Goal: Task Accomplishment & Management: Use online tool/utility

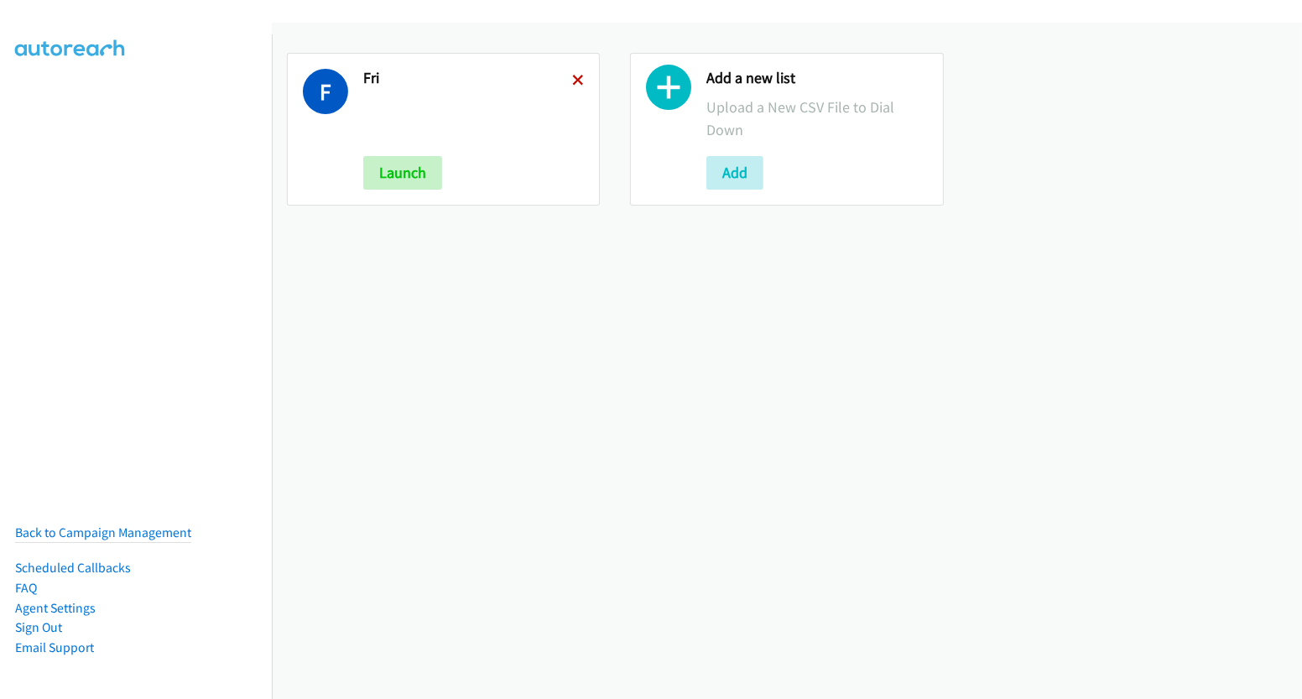
click at [572, 76] on icon at bounding box center [578, 81] width 12 height 12
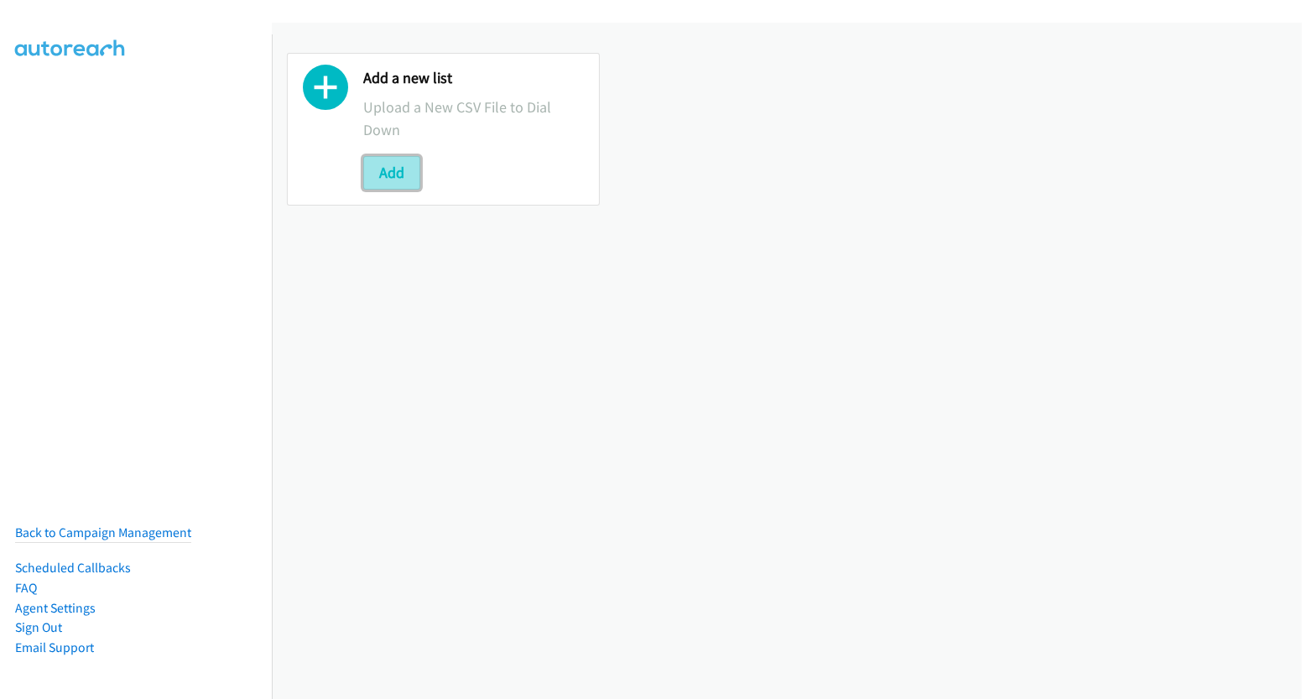
click at [396, 179] on button "Add" at bounding box center [391, 173] width 57 height 34
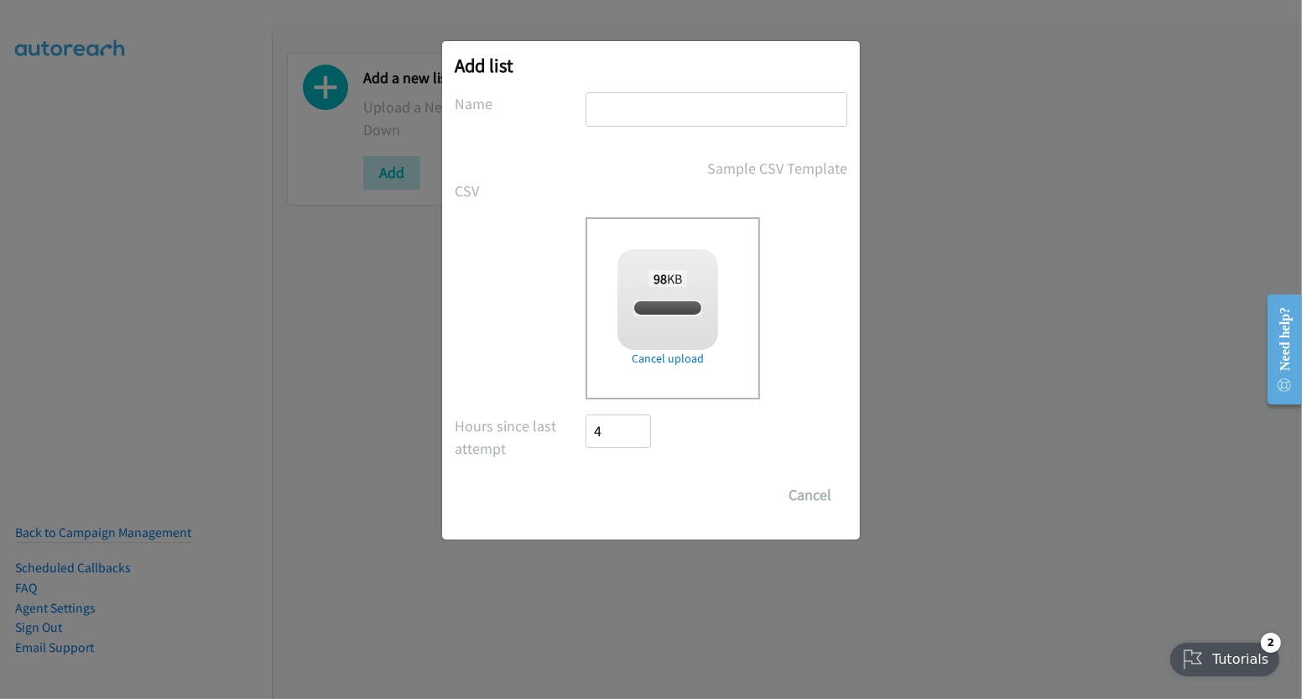
drag, startPoint x: 640, startPoint y: 122, endPoint x: 639, endPoint y: 110, distance: 11.8
click at [640, 117] on input "text" at bounding box center [716, 109] width 262 height 34
checkbox input "true"
type input "mon"
click at [632, 484] on input "Save List" at bounding box center [629, 495] width 88 height 34
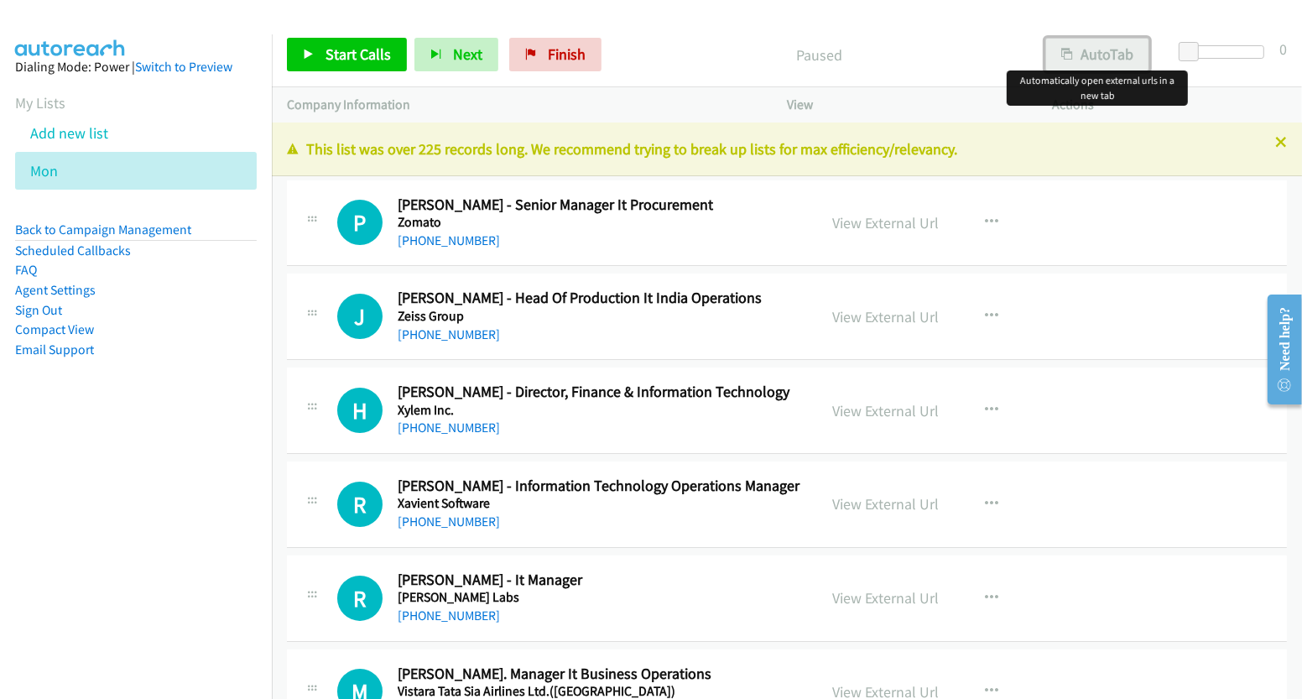
click at [1100, 47] on button "AutoTab" at bounding box center [1097, 55] width 104 height 34
click at [1100, 47] on button "AutoTab" at bounding box center [1096, 55] width 106 height 34
click at [1098, 47] on button "AutoTab" at bounding box center [1097, 55] width 104 height 34
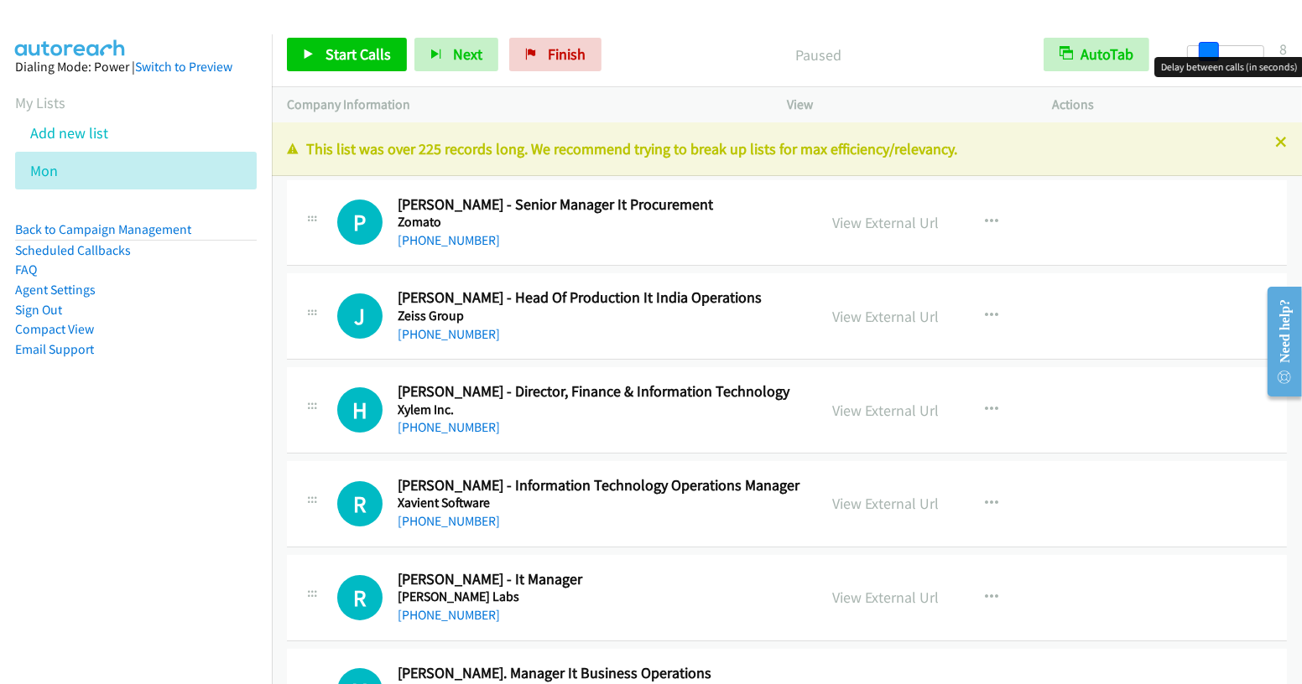
drag, startPoint x: 1189, startPoint y: 51, endPoint x: 1209, endPoint y: 55, distance: 20.6
click at [1209, 55] on span at bounding box center [1209, 52] width 20 height 20
click at [884, 213] on link "View External Url" at bounding box center [885, 222] width 107 height 19
click at [328, 51] on span "Start Calls" at bounding box center [357, 53] width 65 height 19
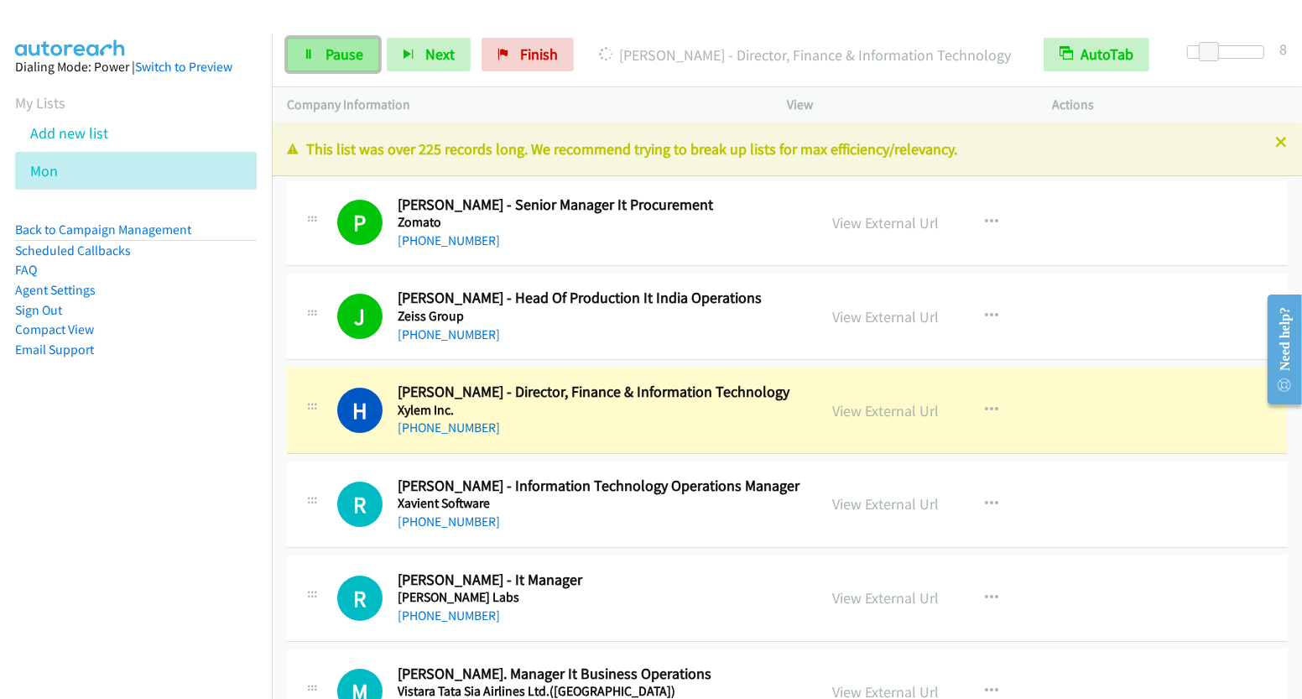
click at [313, 52] on icon at bounding box center [309, 55] width 12 height 12
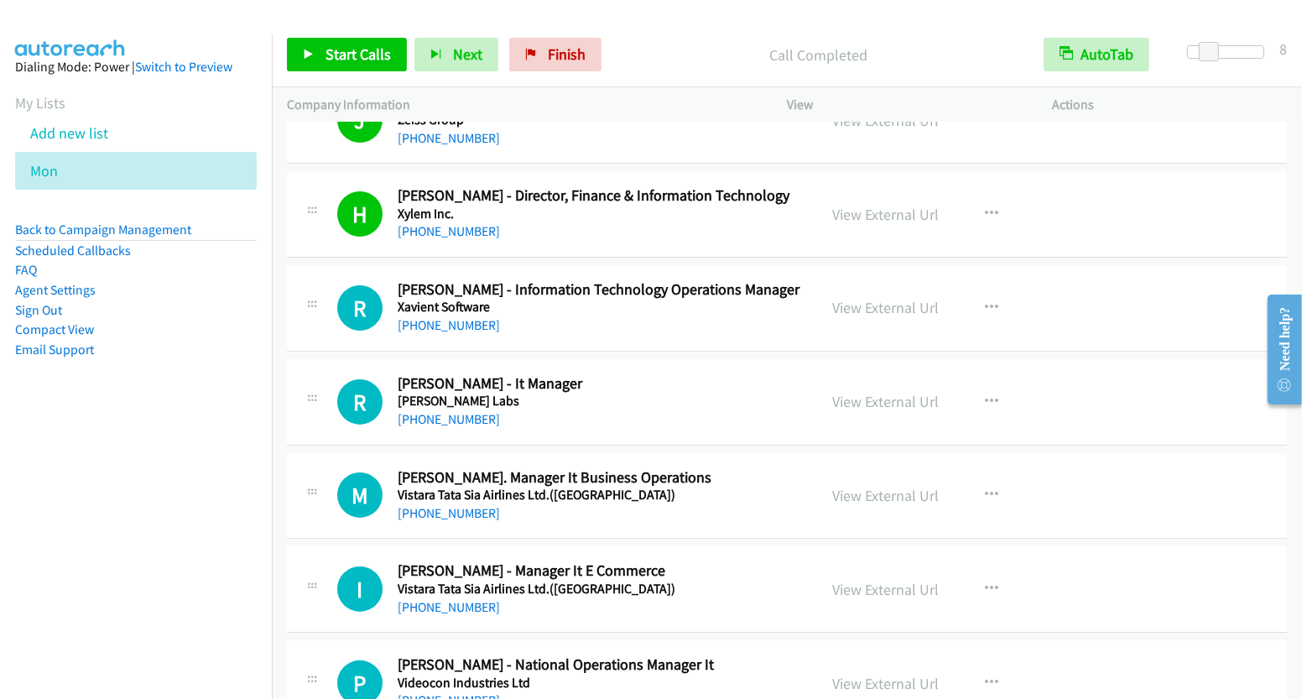
scroll to position [197, 0]
click at [985, 300] on icon "button" at bounding box center [991, 306] width 13 height 13
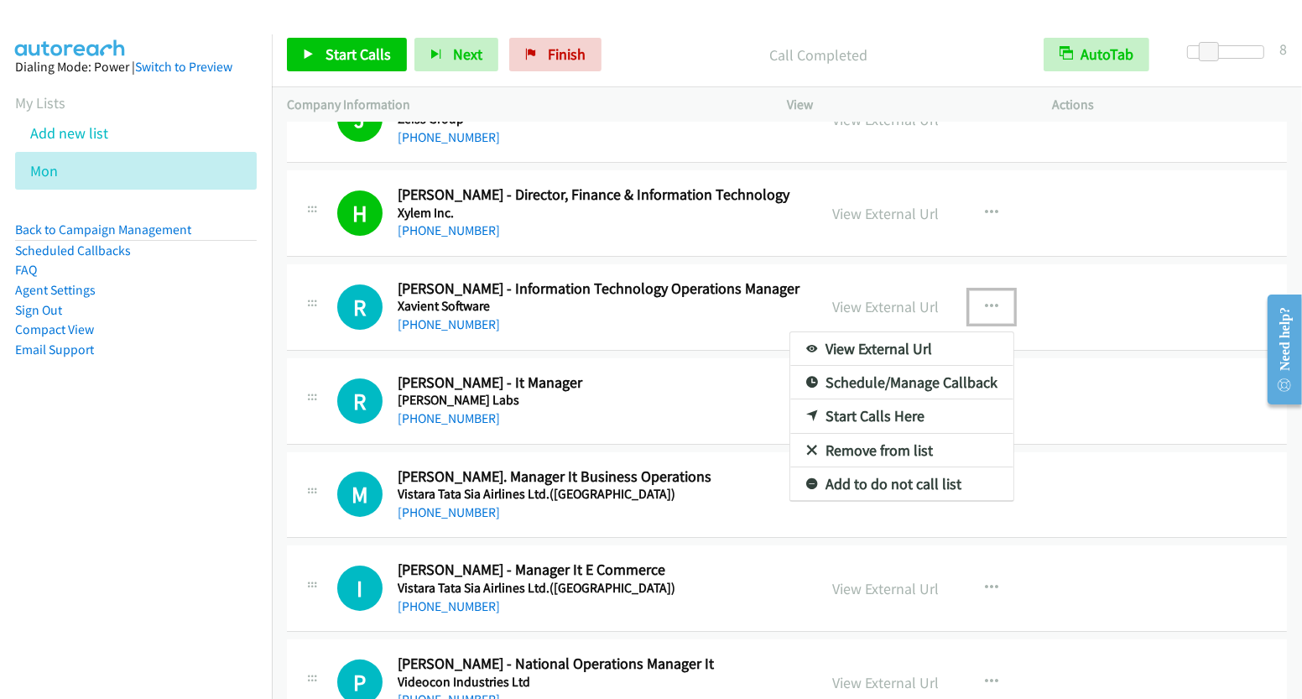
click at [899, 412] on link "Start Calls Here" at bounding box center [901, 416] width 223 height 34
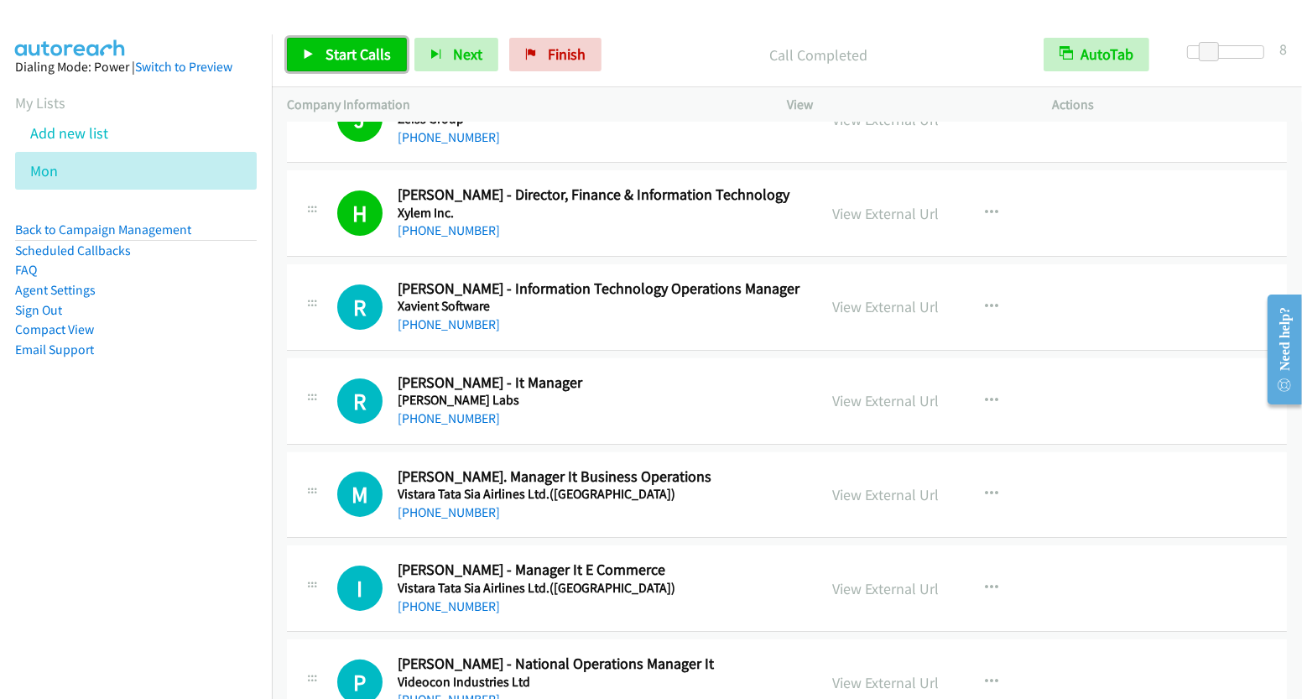
click at [346, 55] on span "Start Calls" at bounding box center [357, 53] width 65 height 19
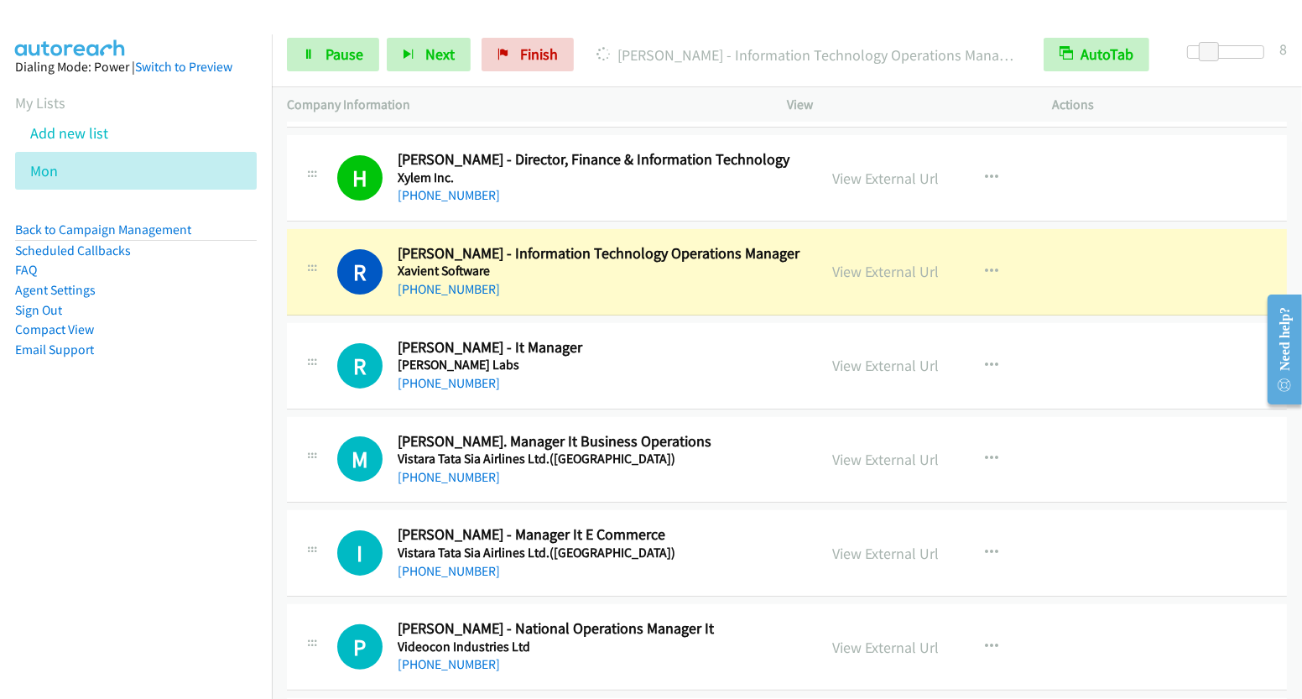
scroll to position [261, 0]
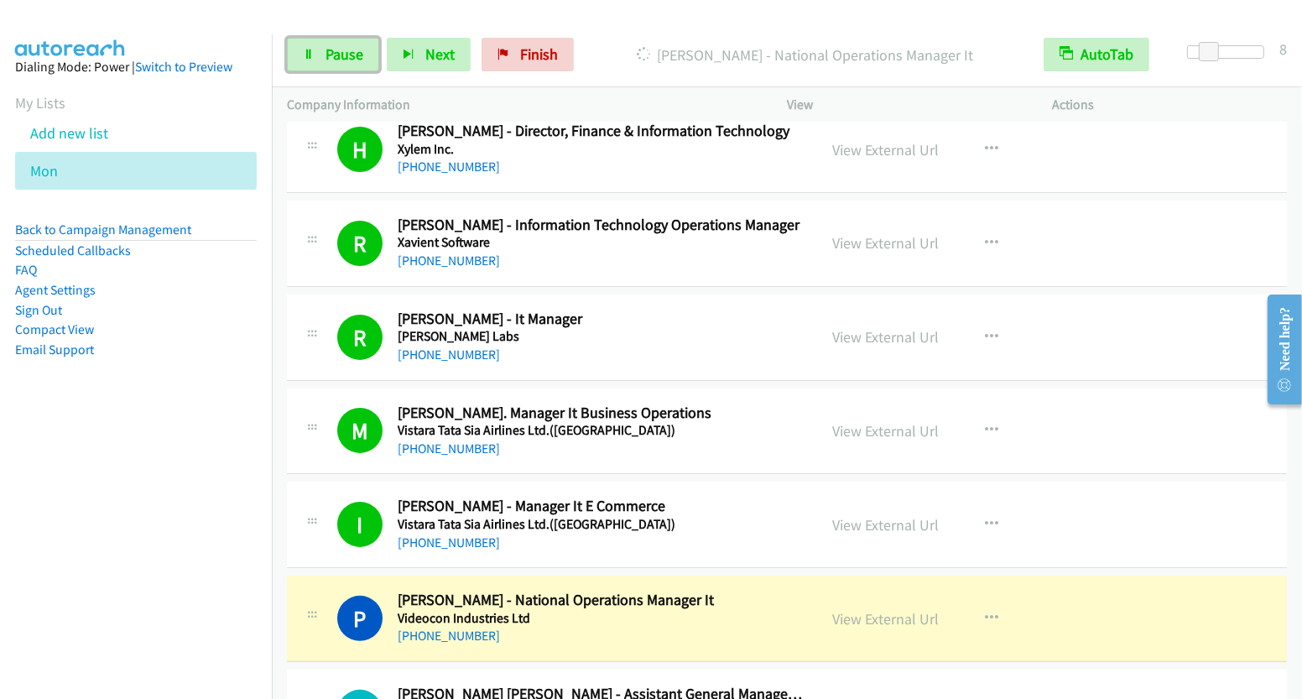
drag, startPoint x: 339, startPoint y: 60, endPoint x: 382, endPoint y: 60, distance: 43.6
click at [339, 60] on span "Pause" at bounding box center [344, 53] width 38 height 19
